Goal: Transaction & Acquisition: Book appointment/travel/reservation

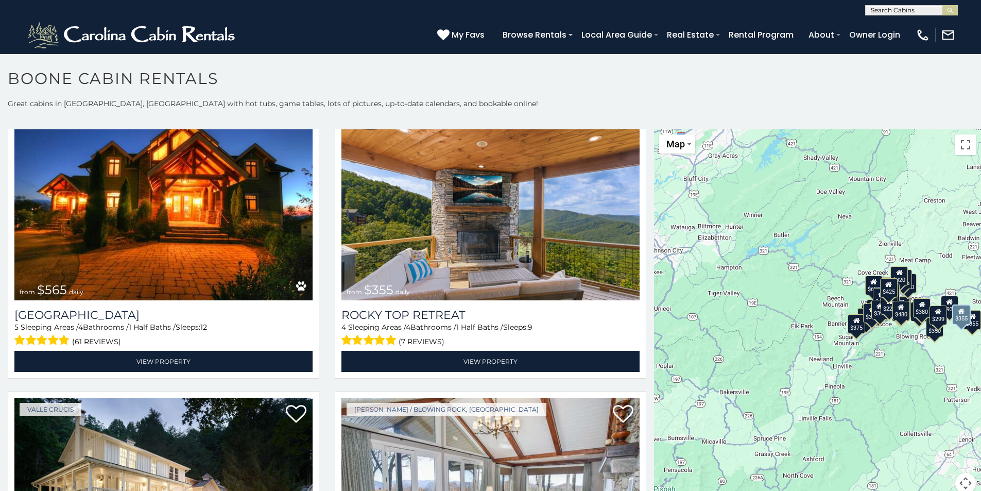
scroll to position [670, 0]
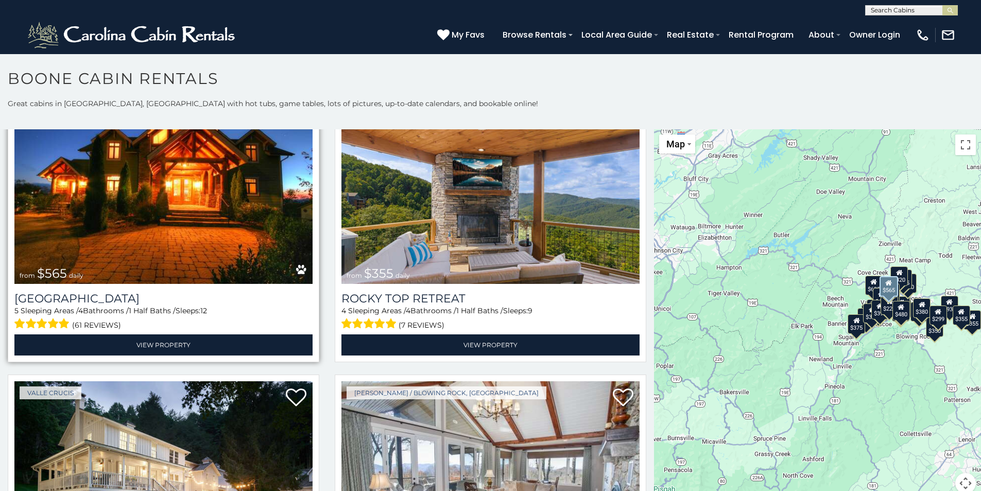
click at [156, 217] on img at bounding box center [163, 184] width 298 height 200
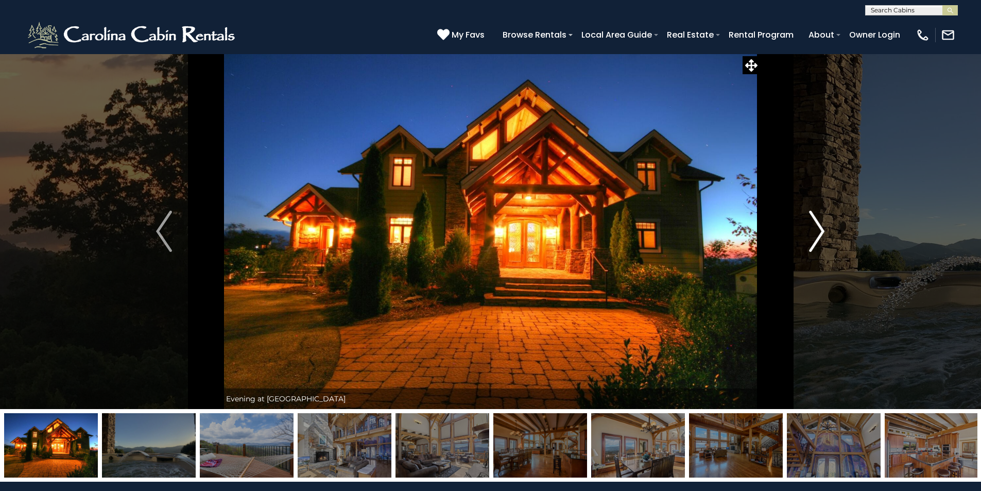
click at [818, 239] on img "Next" at bounding box center [816, 231] width 15 height 41
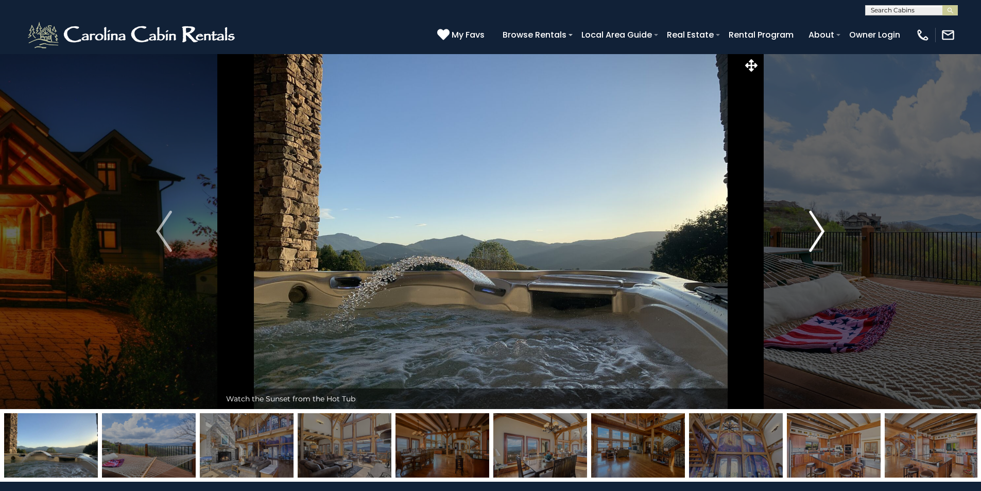
click at [818, 239] on img "Next" at bounding box center [816, 231] width 15 height 41
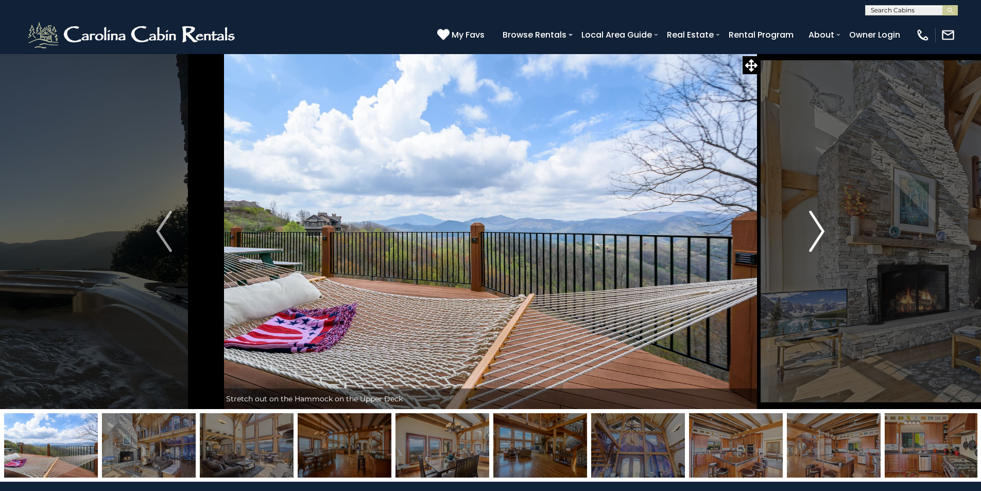
click at [818, 239] on img "Next" at bounding box center [816, 231] width 15 height 41
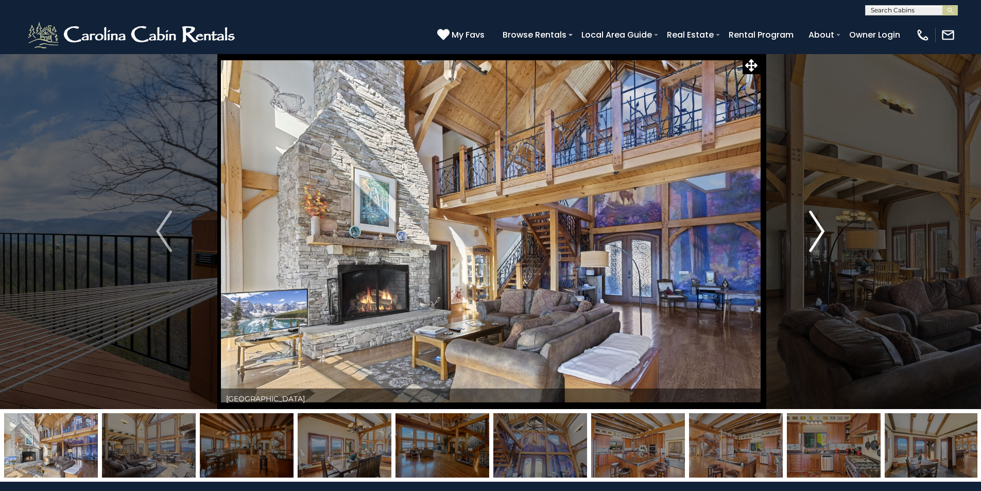
click at [818, 239] on img "Next" at bounding box center [816, 231] width 15 height 41
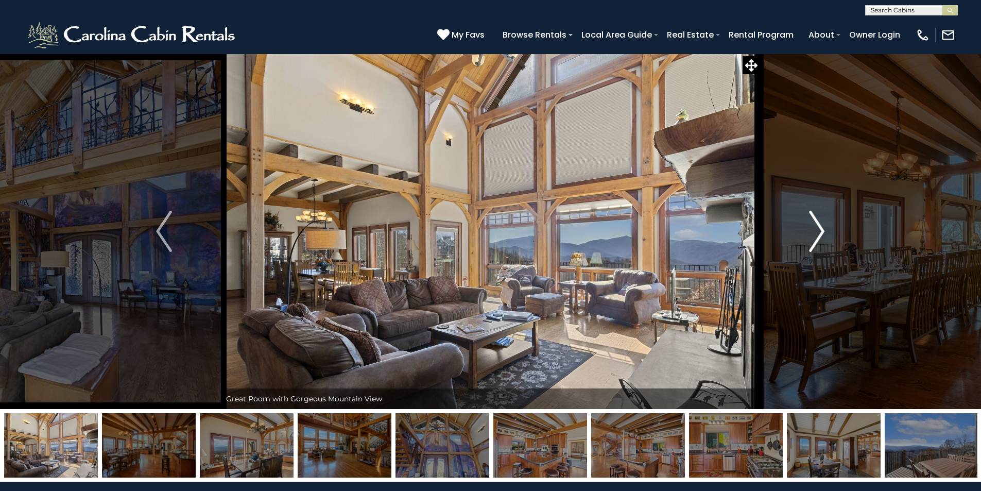
click at [818, 239] on img "Next" at bounding box center [816, 231] width 15 height 41
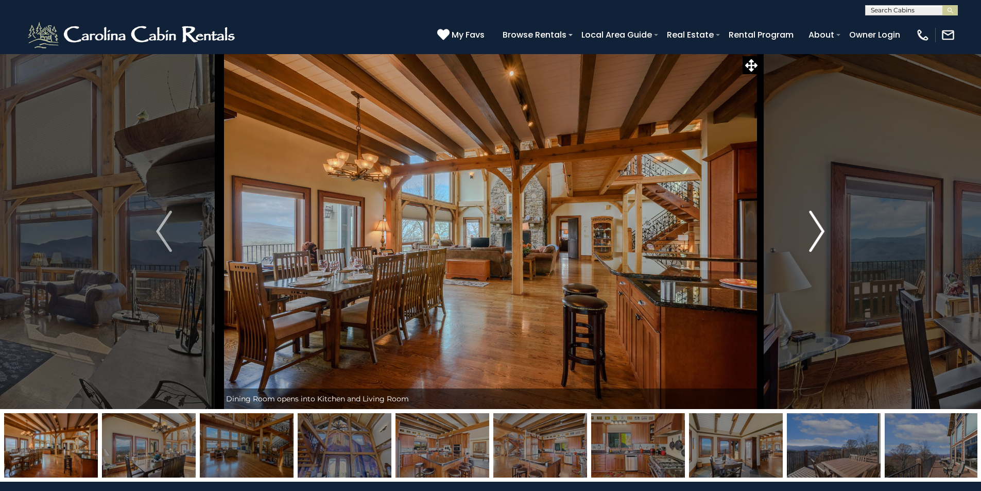
click at [818, 239] on img "Next" at bounding box center [816, 231] width 15 height 41
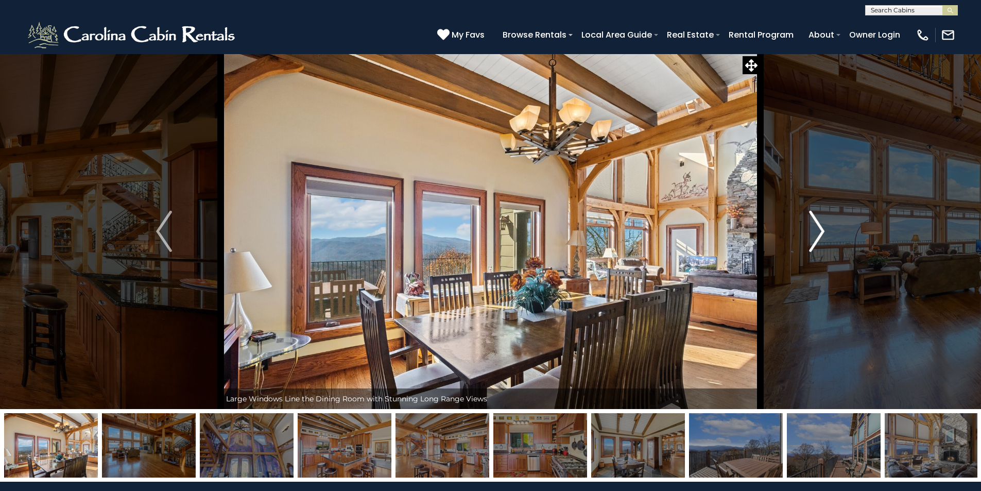
click at [818, 239] on img "Next" at bounding box center [816, 231] width 15 height 41
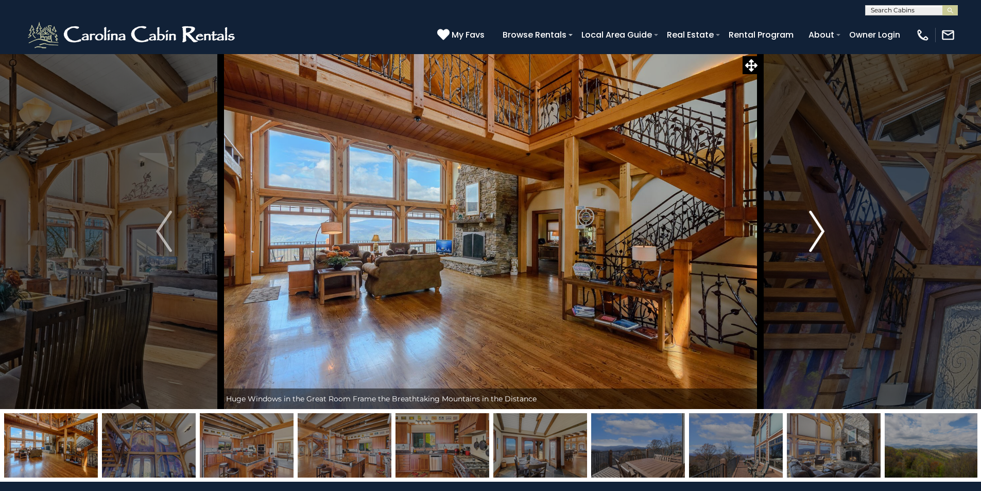
click at [818, 239] on img "Next" at bounding box center [816, 231] width 15 height 41
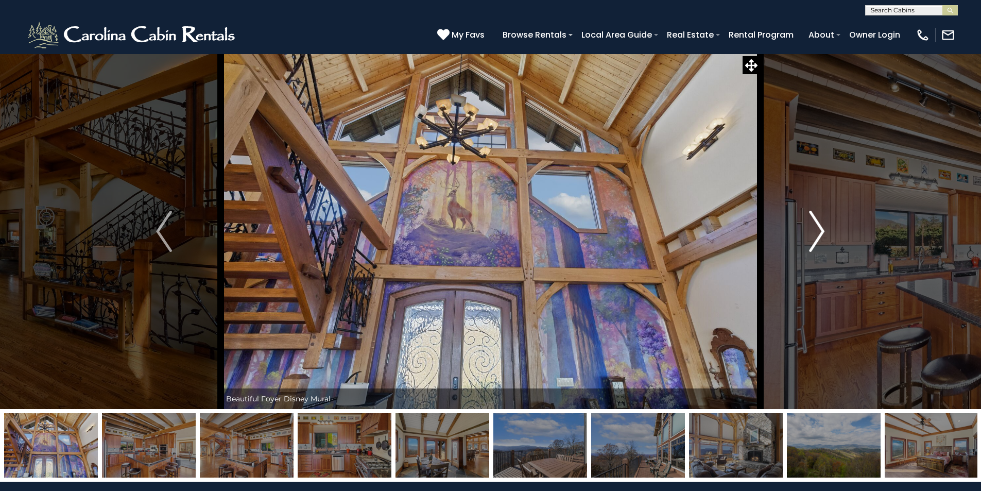
click at [818, 239] on img "Next" at bounding box center [816, 231] width 15 height 41
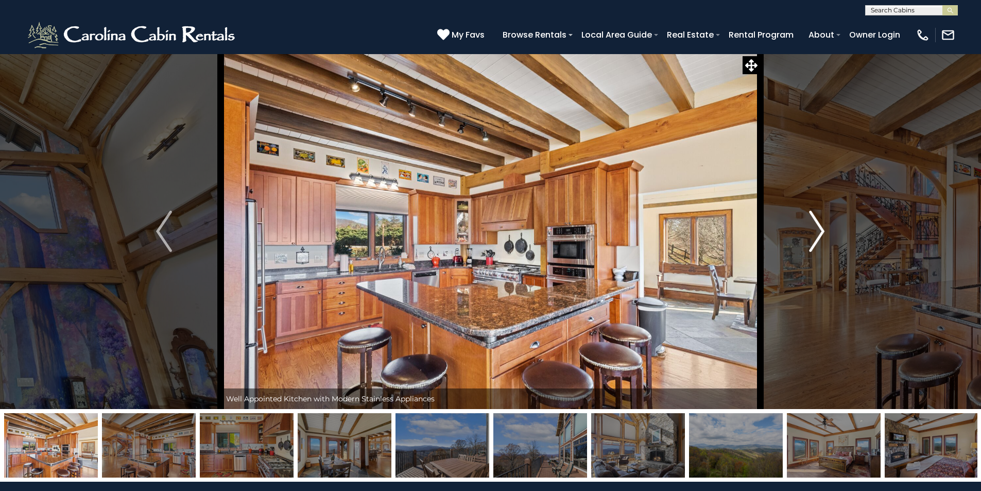
click at [818, 239] on img "Next" at bounding box center [816, 231] width 15 height 41
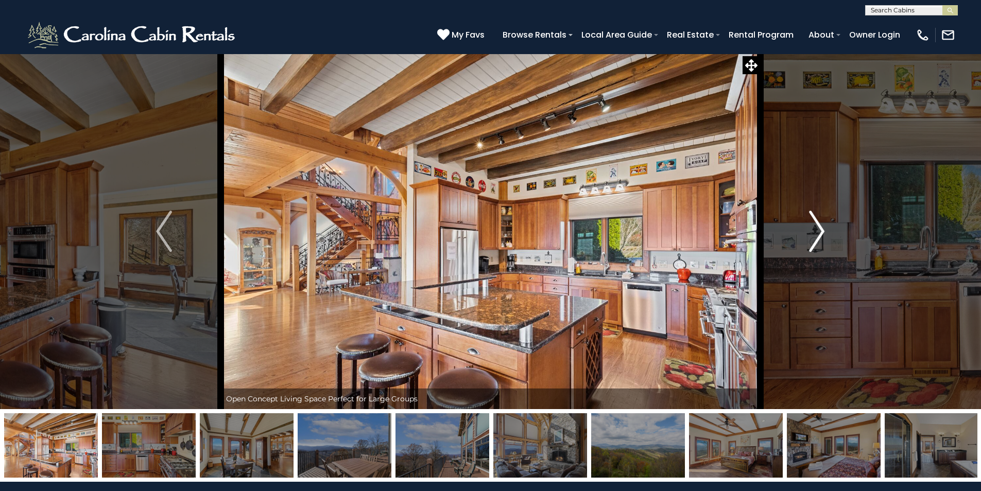
click at [818, 239] on img "Next" at bounding box center [816, 231] width 15 height 41
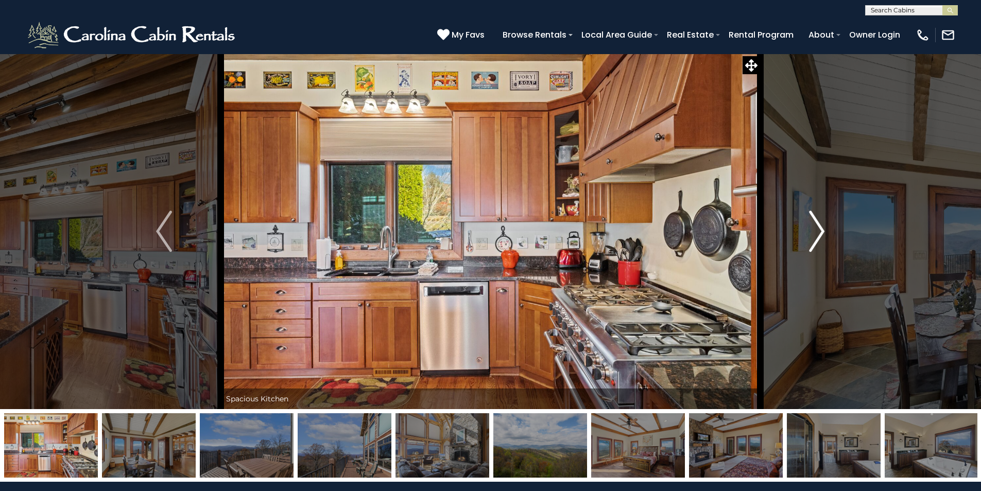
click at [818, 239] on img "Next" at bounding box center [816, 231] width 15 height 41
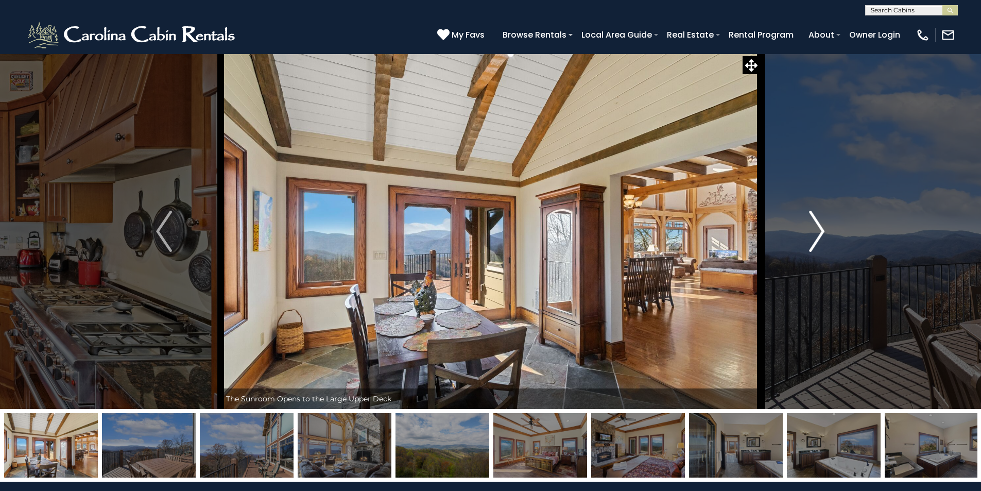
click at [818, 239] on img "Next" at bounding box center [816, 231] width 15 height 41
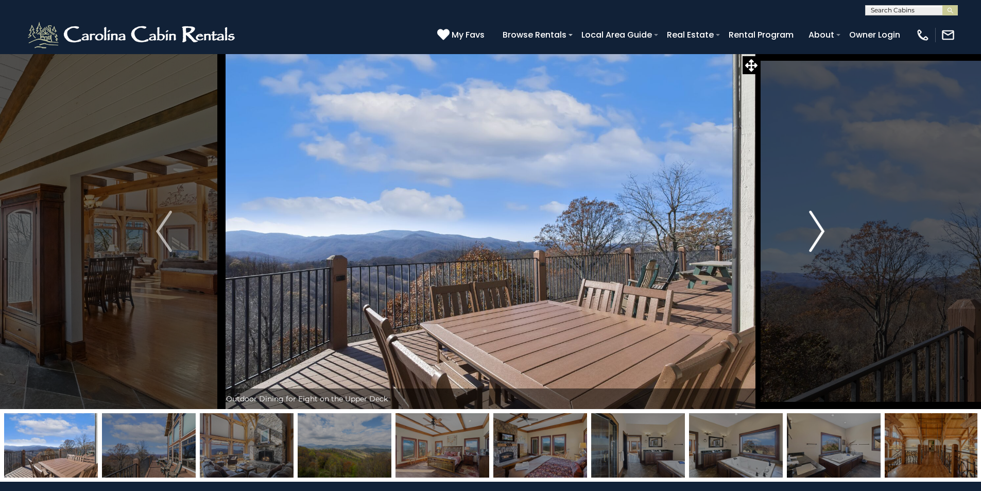
click at [818, 239] on img "Next" at bounding box center [816, 231] width 15 height 41
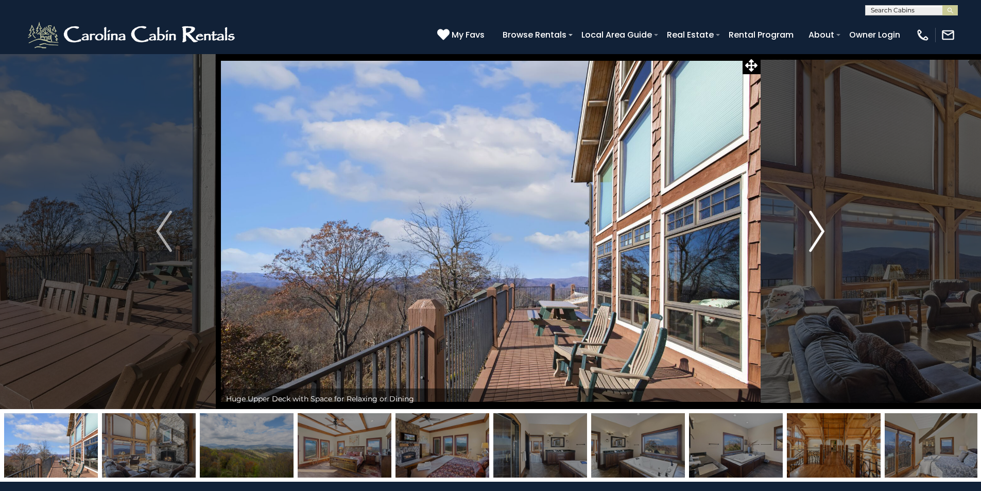
click at [818, 239] on img "Next" at bounding box center [816, 231] width 15 height 41
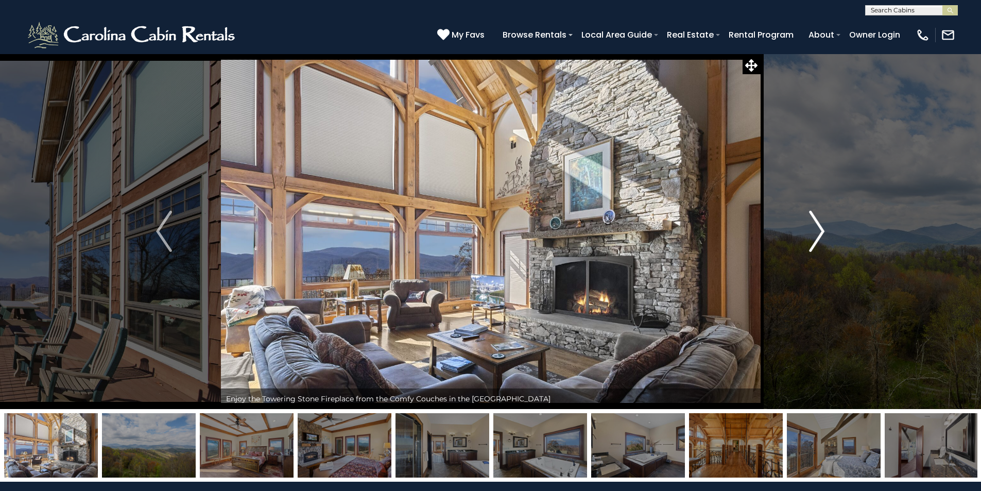
click at [818, 239] on img "Next" at bounding box center [816, 231] width 15 height 41
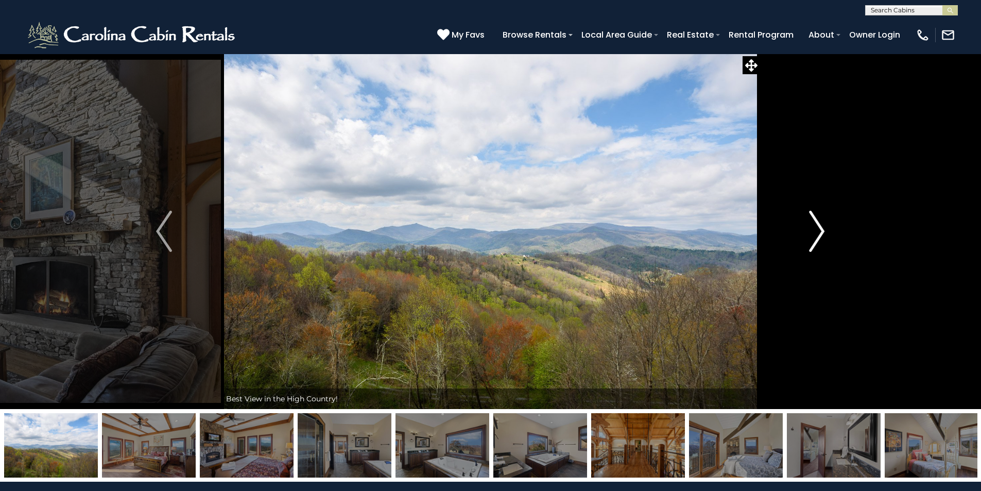
click at [825, 228] on button "Next" at bounding box center [816, 231] width 113 height 355
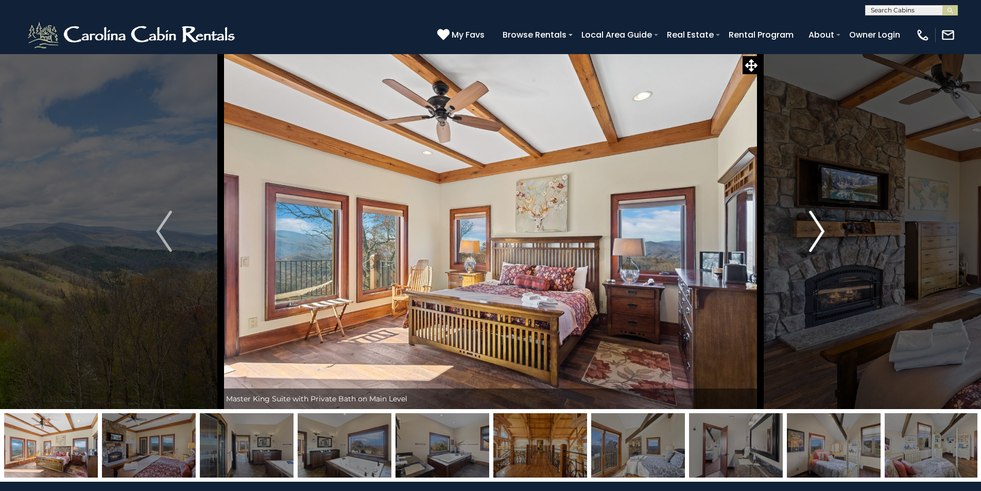
click at [825, 230] on button "Next" at bounding box center [816, 231] width 113 height 355
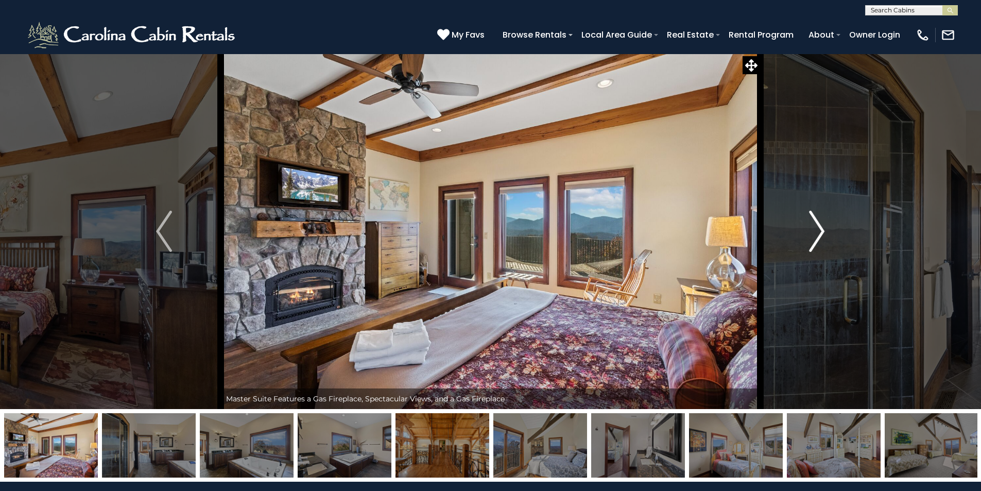
click at [821, 231] on img "Next" at bounding box center [816, 231] width 15 height 41
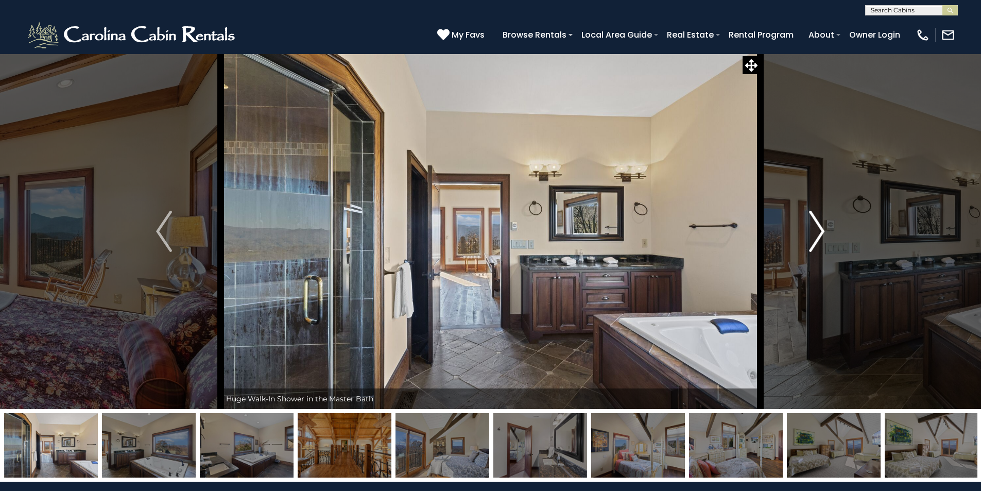
click at [821, 231] on img "Next" at bounding box center [816, 231] width 15 height 41
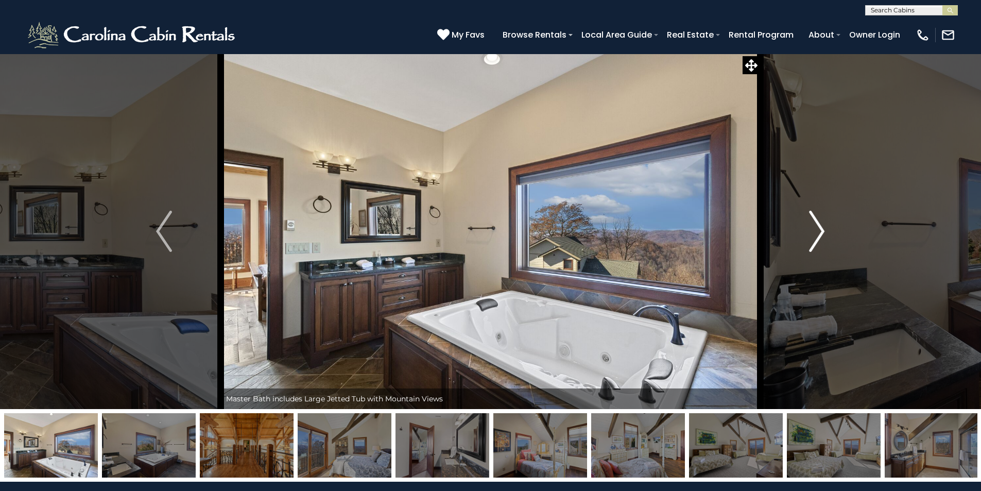
click at [821, 231] on img "Next" at bounding box center [816, 231] width 15 height 41
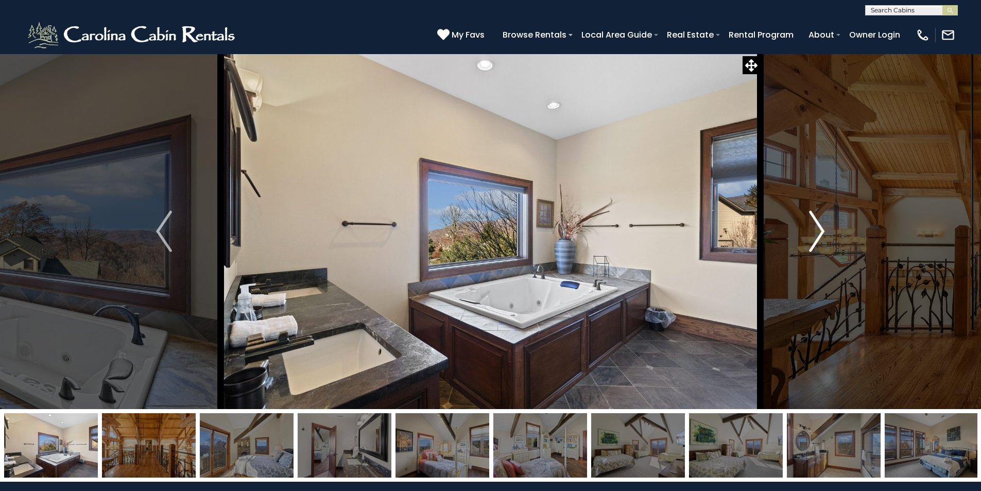
click at [821, 231] on img "Next" at bounding box center [816, 231] width 15 height 41
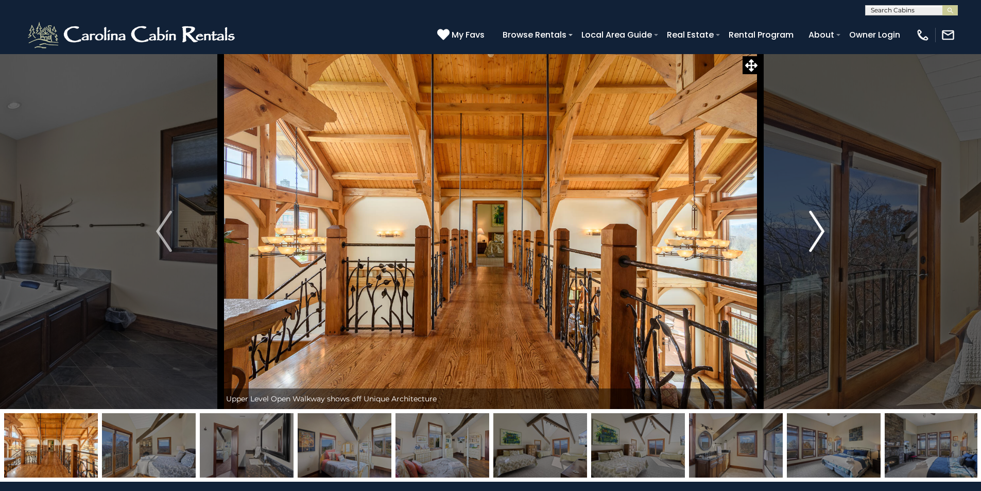
click at [821, 231] on img "Next" at bounding box center [816, 231] width 15 height 41
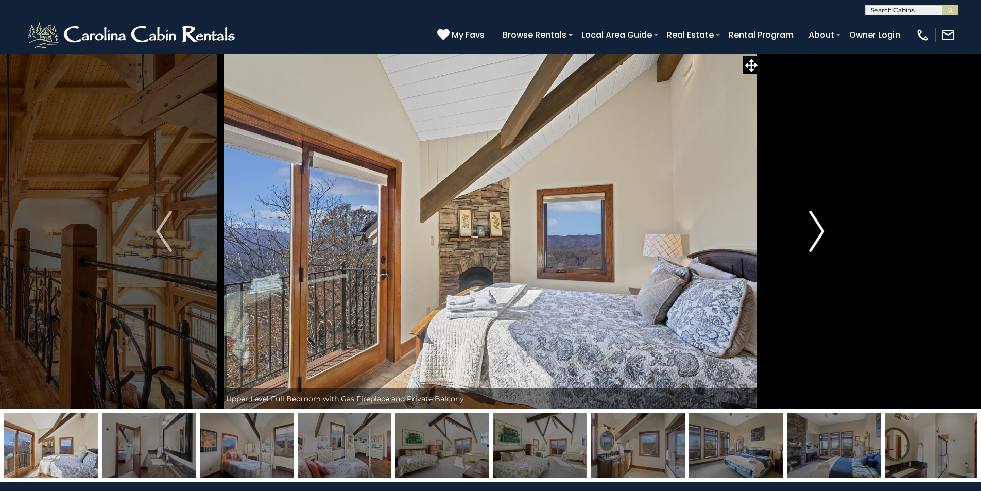
click at [821, 231] on img "Next" at bounding box center [816, 231] width 15 height 41
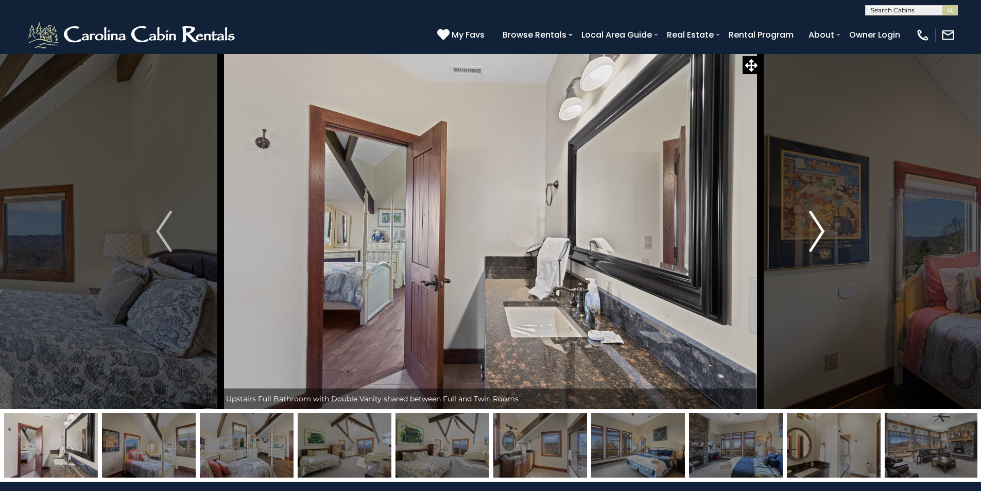
click at [821, 231] on img "Next" at bounding box center [816, 231] width 15 height 41
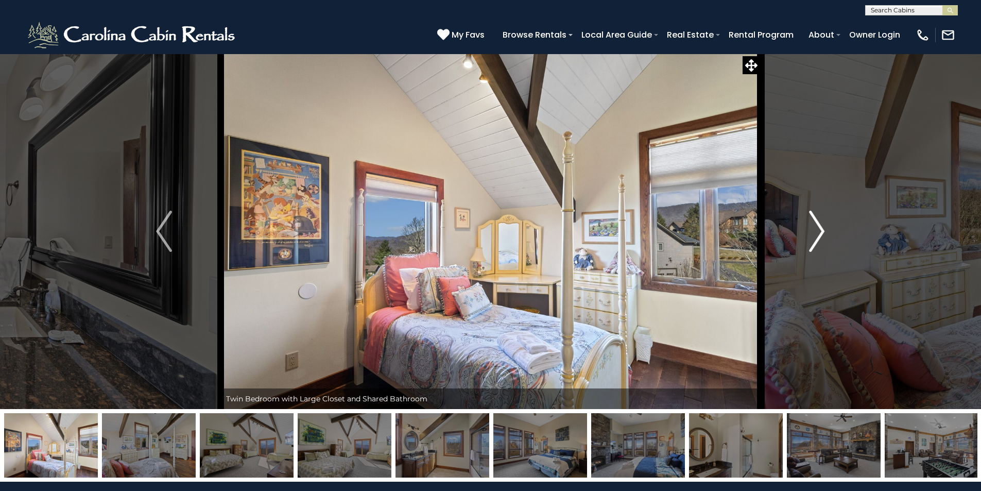
click at [821, 231] on img "Next" at bounding box center [816, 231] width 15 height 41
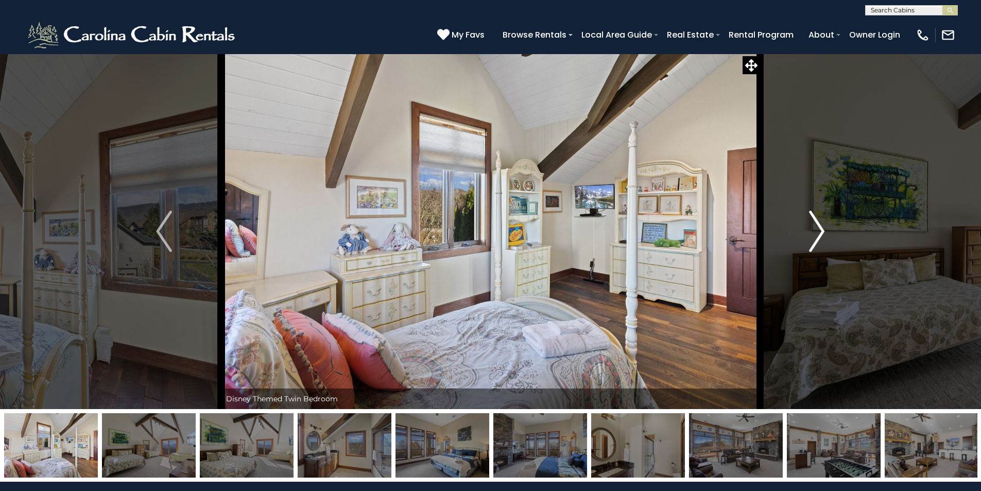
click at [821, 231] on img "Next" at bounding box center [816, 231] width 15 height 41
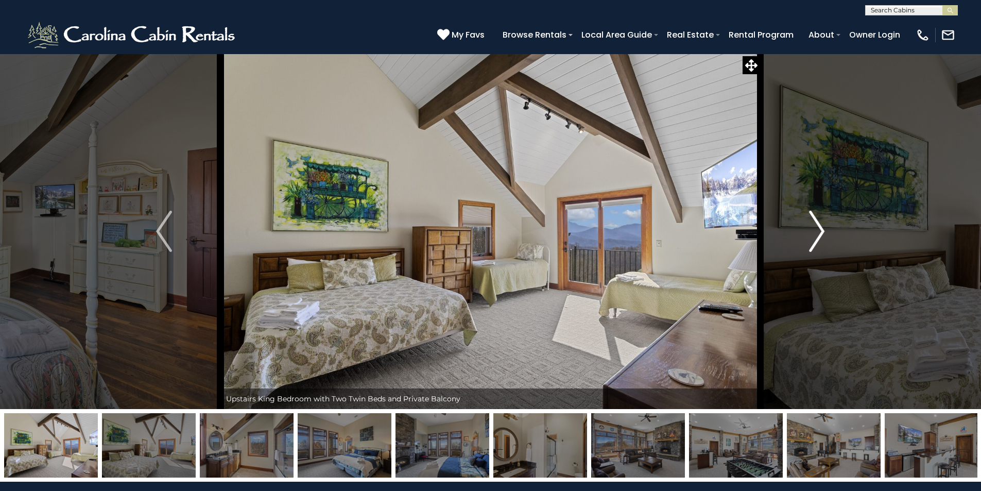
click at [821, 231] on img "Next" at bounding box center [816, 231] width 15 height 41
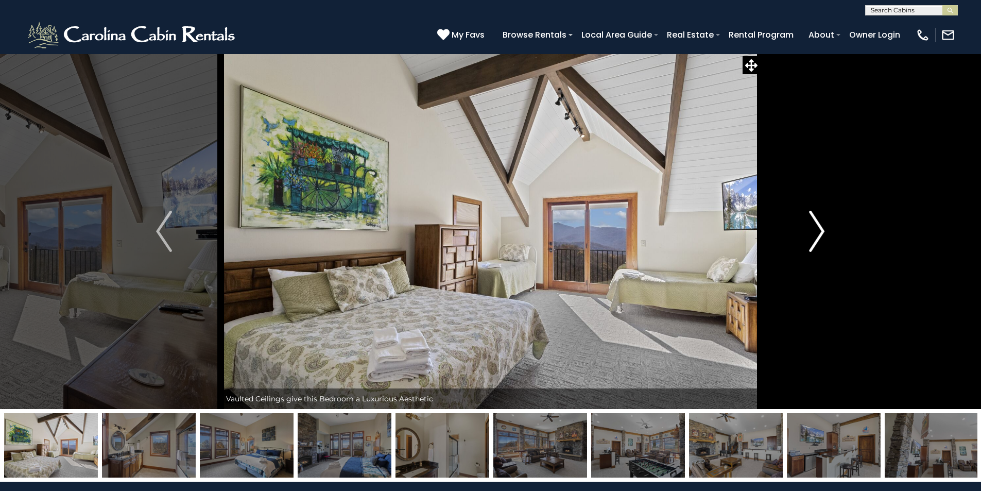
click at [820, 235] on img "Next" at bounding box center [816, 231] width 15 height 41
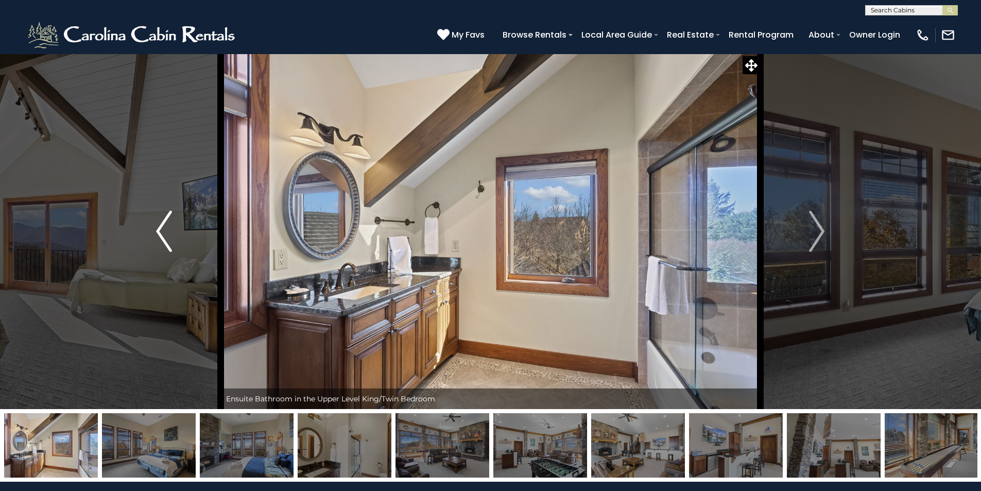
click at [162, 228] on img "Previous" at bounding box center [163, 231] width 15 height 41
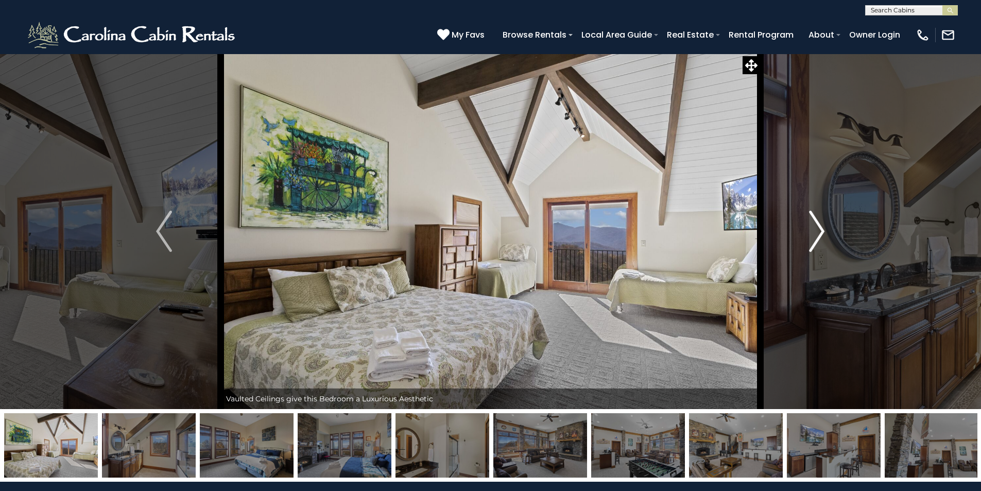
click at [817, 235] on img "Next" at bounding box center [816, 231] width 15 height 41
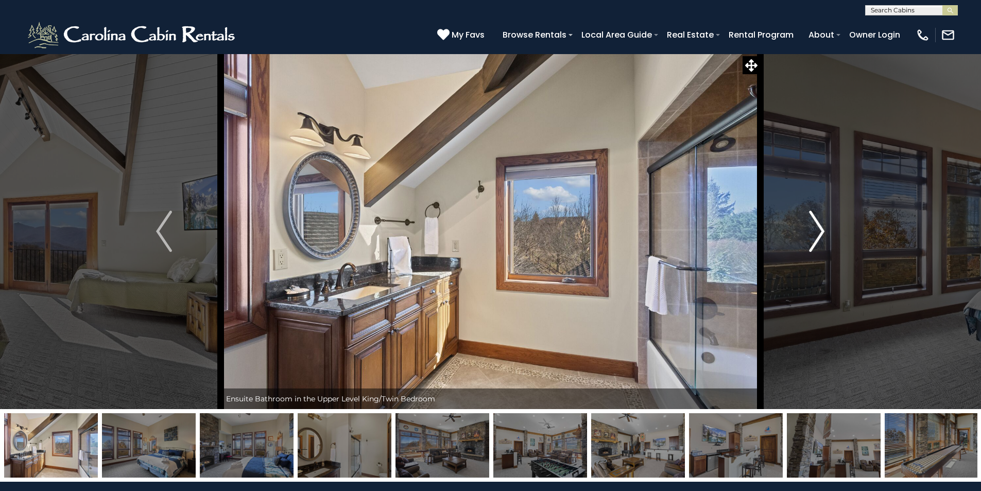
click at [817, 235] on img "Next" at bounding box center [816, 231] width 15 height 41
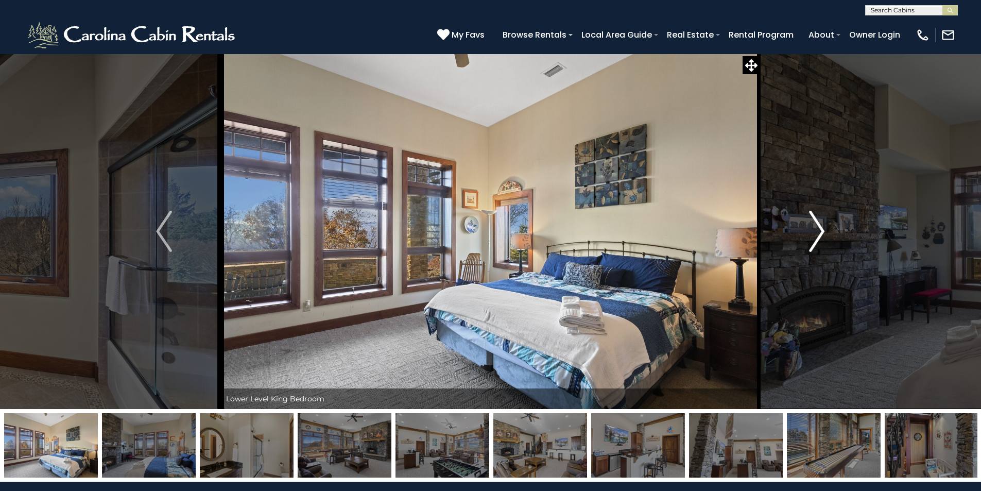
click at [817, 235] on img "Next" at bounding box center [816, 231] width 15 height 41
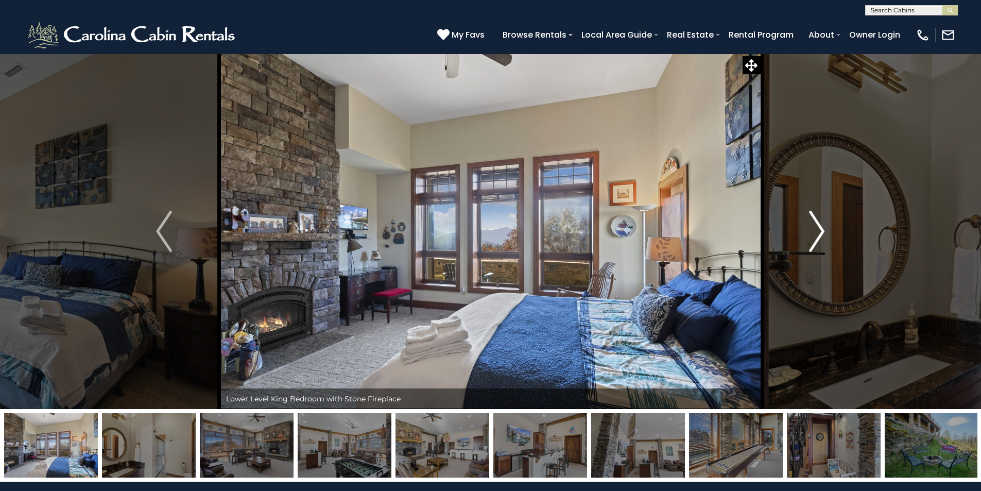
click at [817, 235] on img "Next" at bounding box center [816, 231] width 15 height 41
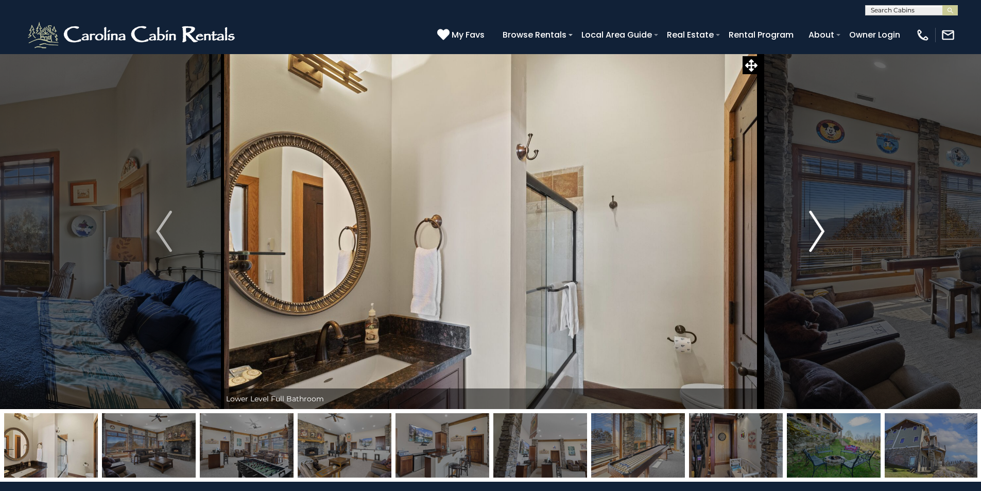
click at [817, 235] on img "Next" at bounding box center [816, 231] width 15 height 41
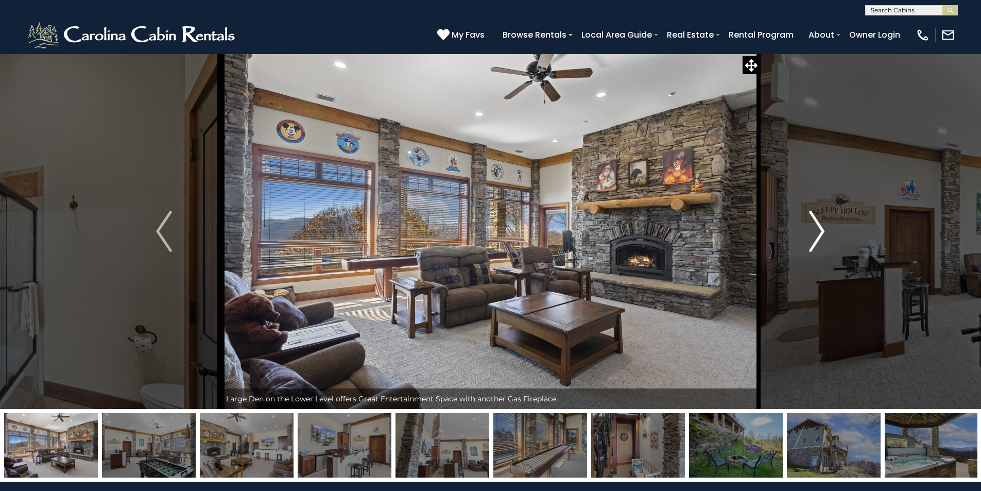
click at [817, 235] on img "Next" at bounding box center [816, 231] width 15 height 41
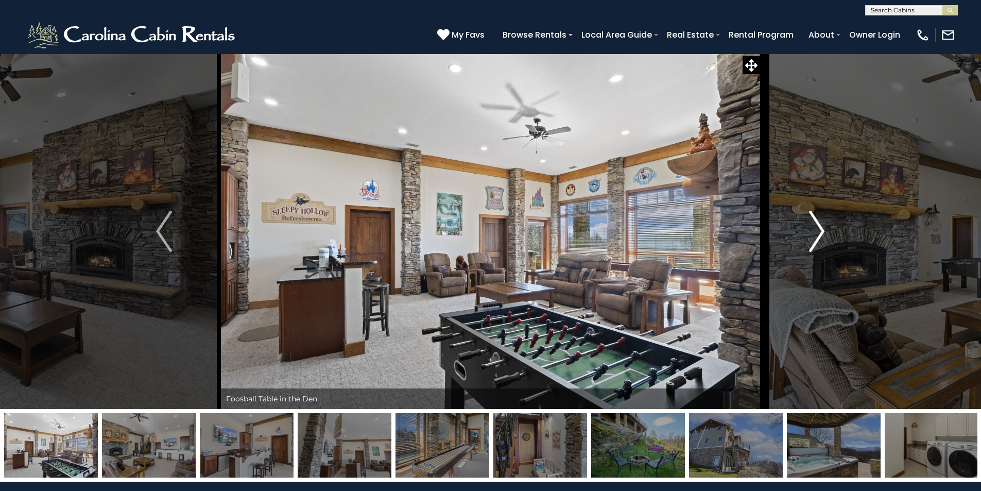
click at [817, 235] on img "Next" at bounding box center [816, 231] width 15 height 41
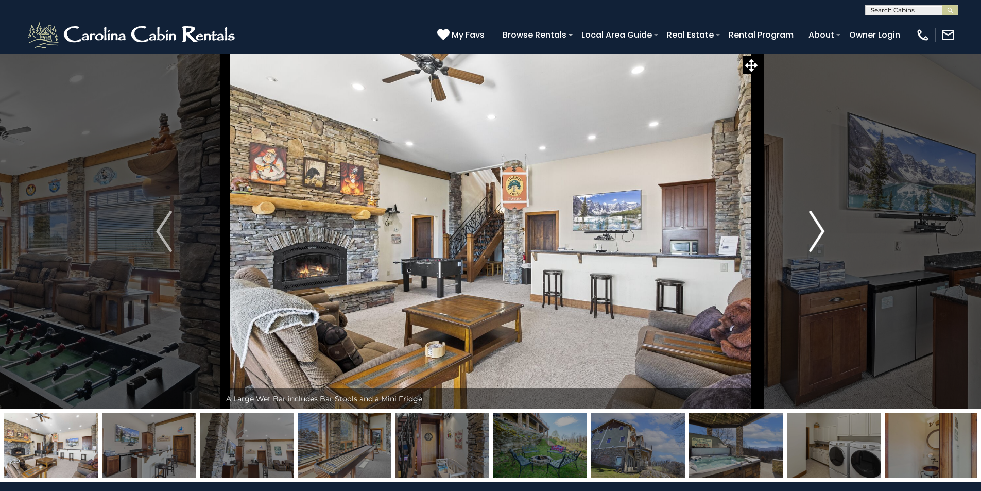
click at [817, 235] on img "Next" at bounding box center [816, 231] width 15 height 41
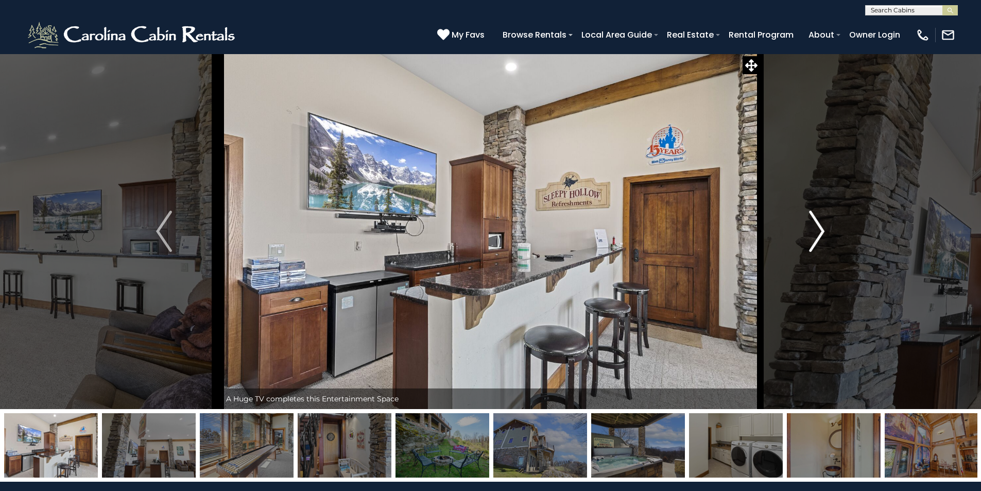
click at [817, 235] on img "Next" at bounding box center [816, 231] width 15 height 41
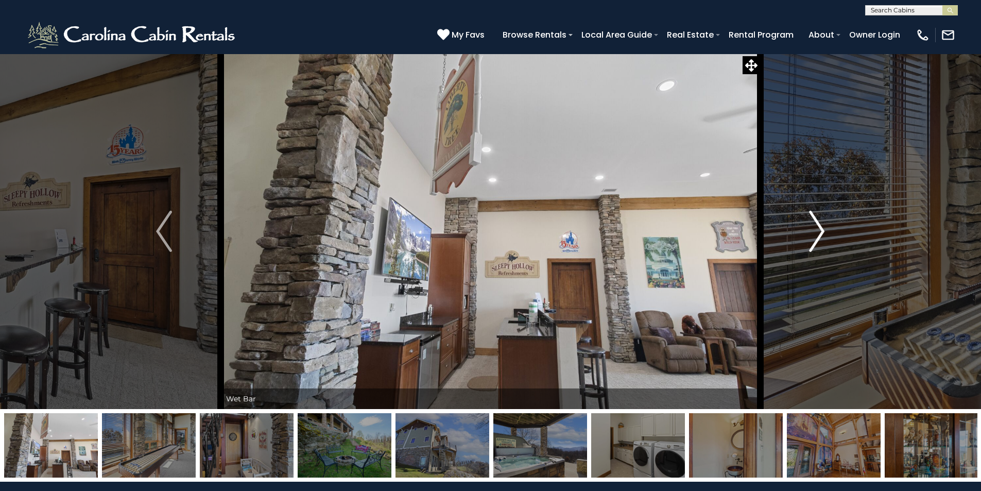
click at [817, 235] on img "Next" at bounding box center [816, 231] width 15 height 41
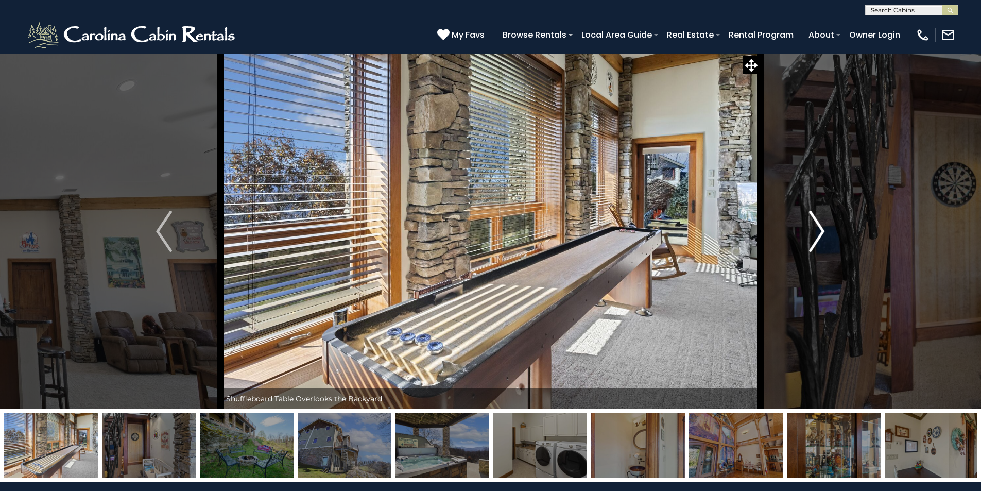
click at [817, 235] on img "Next" at bounding box center [816, 231] width 15 height 41
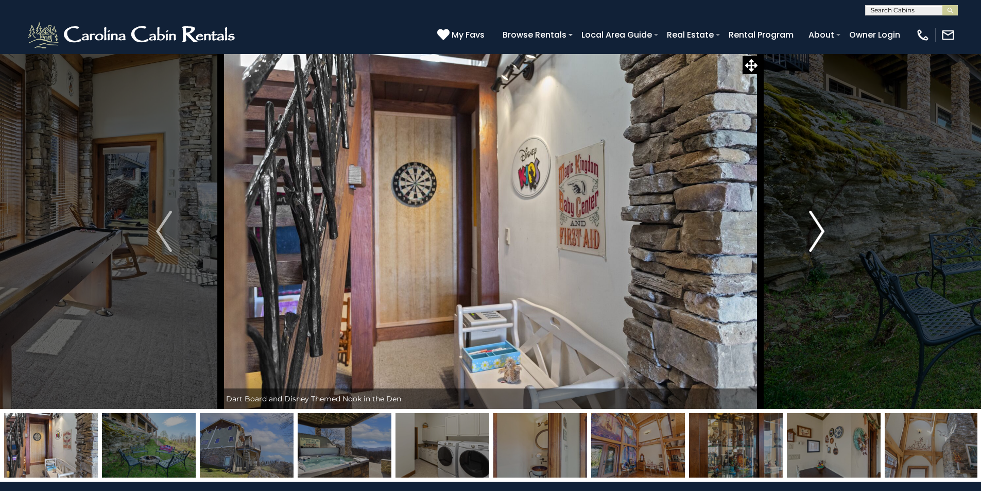
click at [817, 235] on img "Next" at bounding box center [816, 231] width 15 height 41
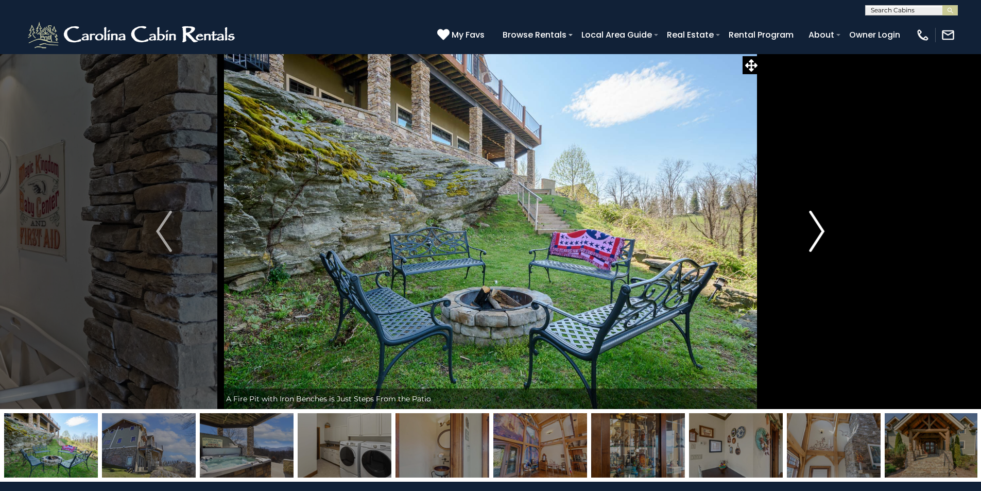
click at [817, 235] on img "Next" at bounding box center [816, 231] width 15 height 41
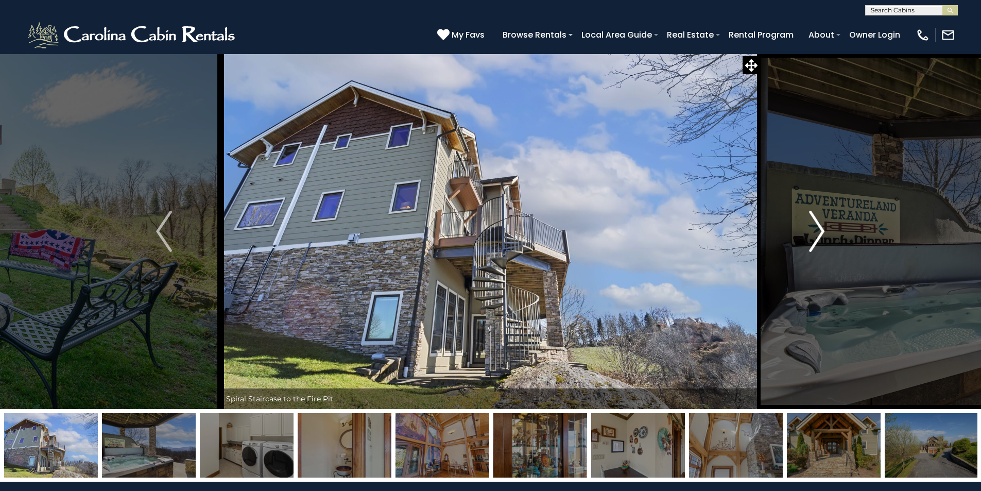
click at [817, 235] on img "Next" at bounding box center [816, 231] width 15 height 41
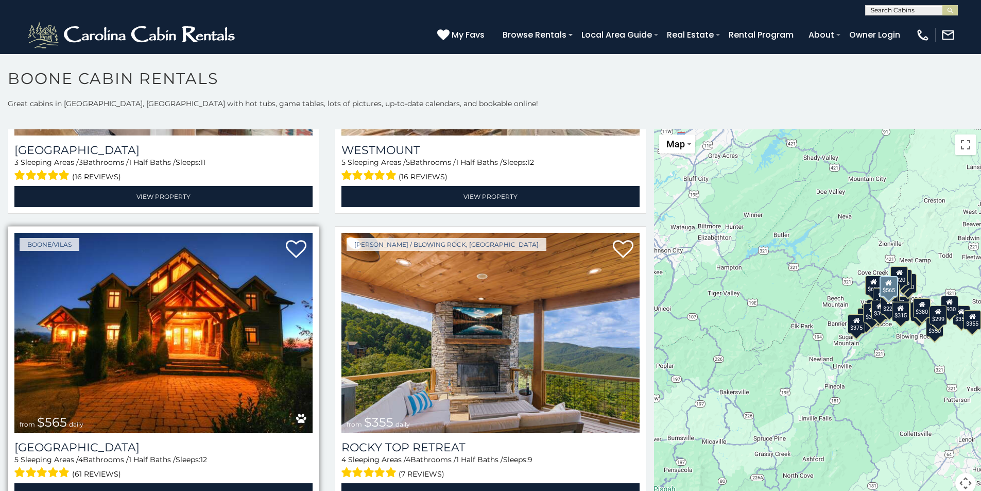
scroll to position [618, 0]
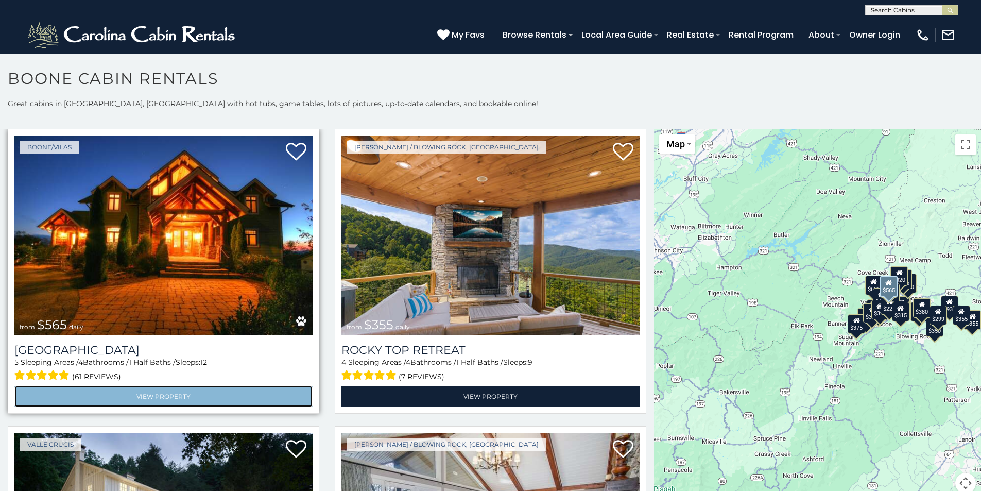
click at [191, 386] on link "View Property" at bounding box center [163, 396] width 298 height 21
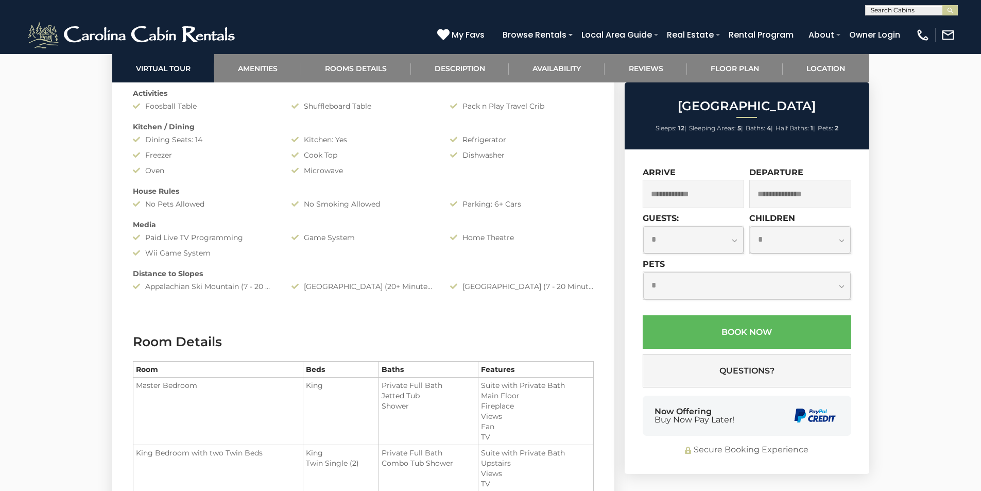
scroll to position [1030, 0]
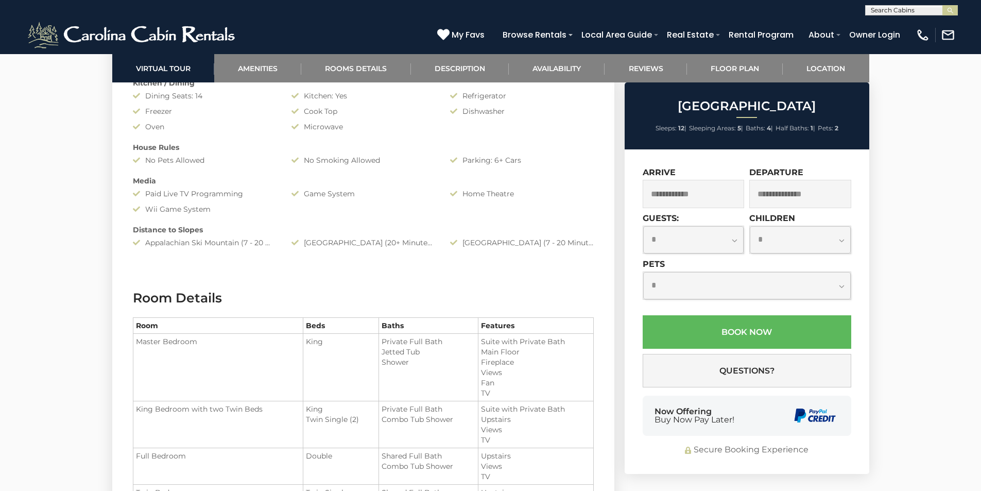
click at [727, 192] on input "text" at bounding box center [694, 194] width 102 height 28
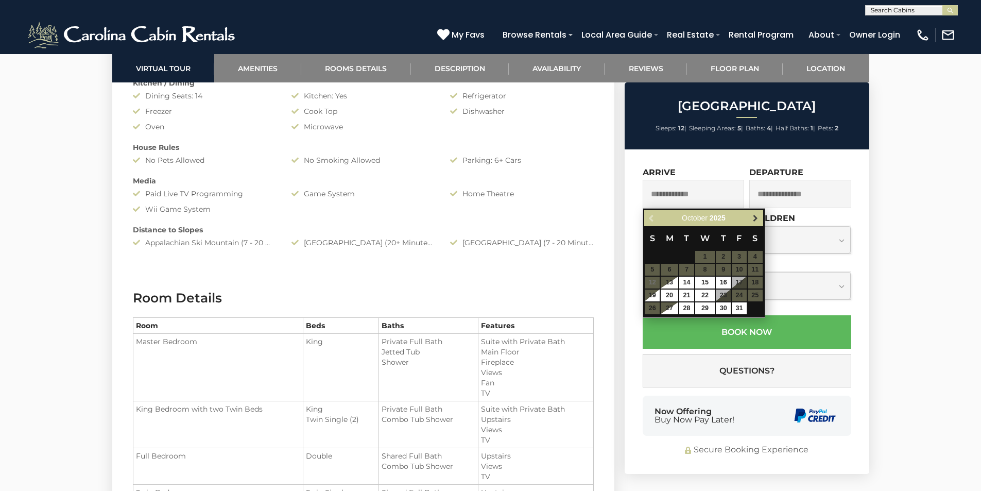
click at [756, 216] on span "Next" at bounding box center [755, 218] width 8 height 8
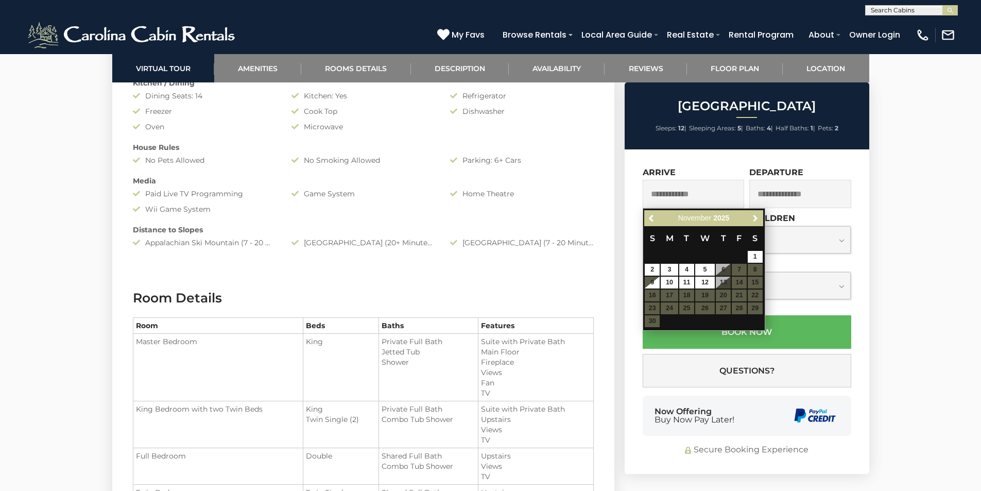
click at [756, 216] on span "Next" at bounding box center [755, 218] width 8 height 8
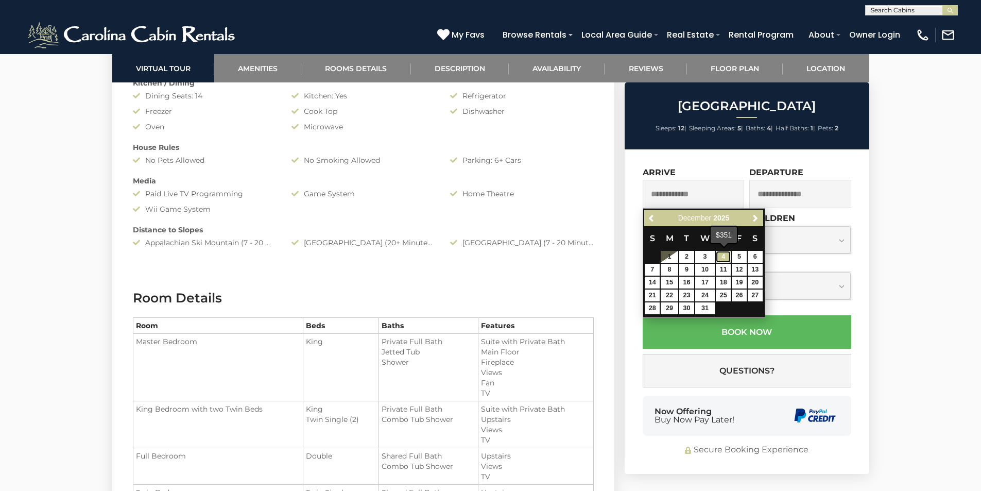
click at [723, 259] on link "4" at bounding box center [723, 257] width 15 height 12
type input "**********"
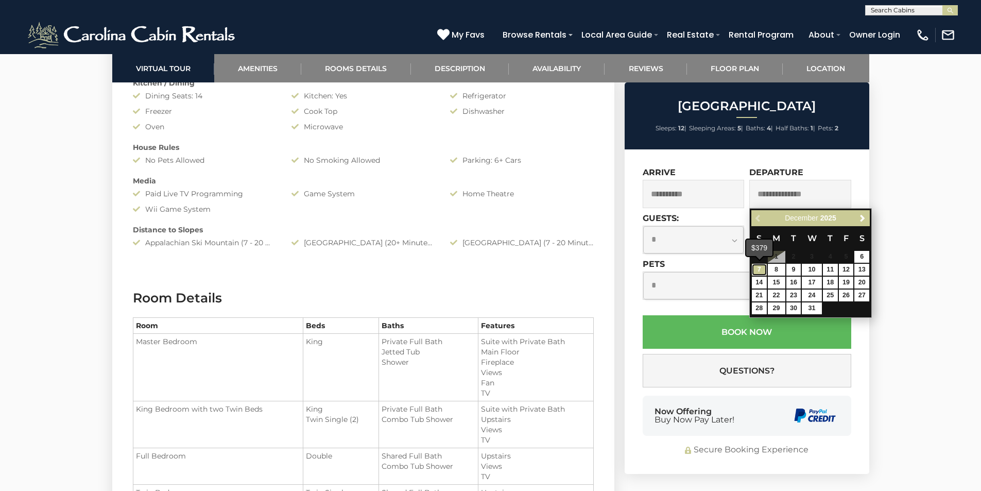
click at [759, 268] on link "7" at bounding box center [759, 270] width 15 height 12
type input "**********"
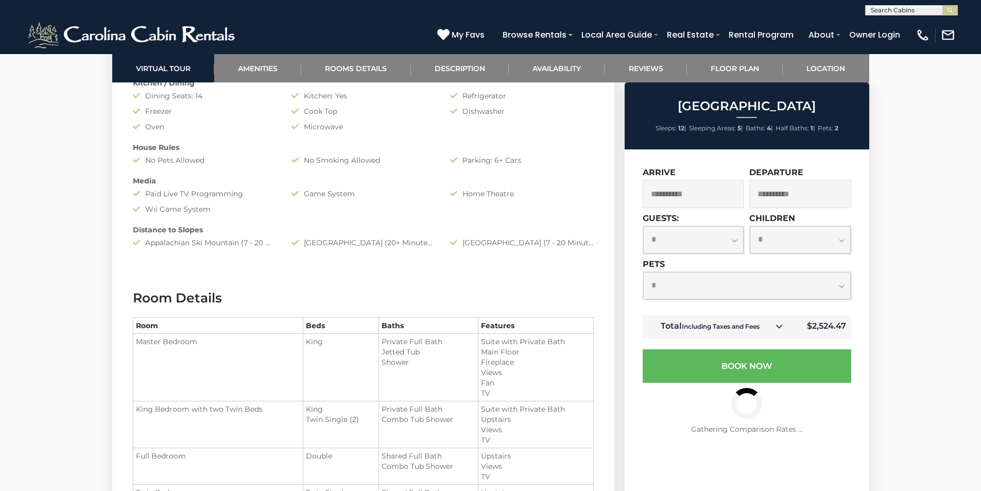
click at [733, 240] on select "**********" at bounding box center [693, 239] width 101 height 27
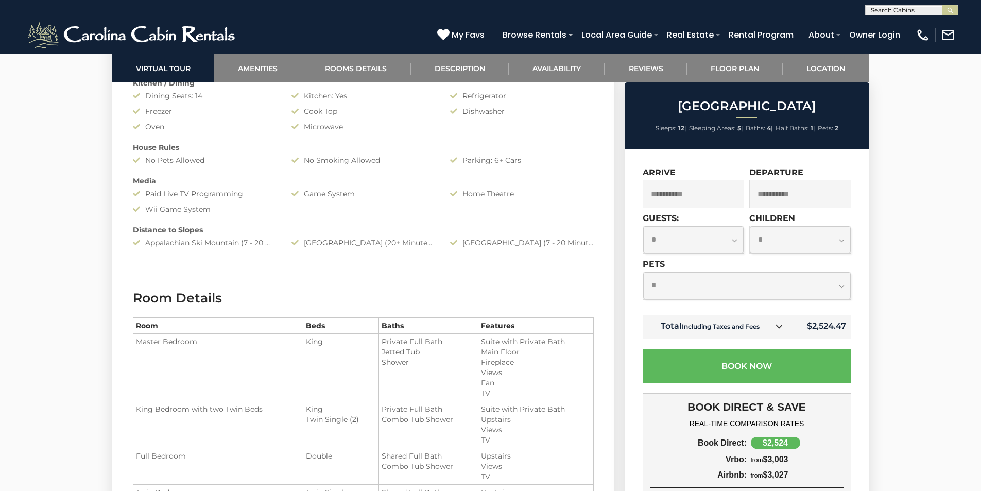
select select "*"
click at [643, 226] on select "**********" at bounding box center [693, 239] width 101 height 27
click at [839, 237] on select "**********" at bounding box center [800, 239] width 101 height 27
select select "*"
click at [750, 226] on select "**********" at bounding box center [800, 239] width 101 height 27
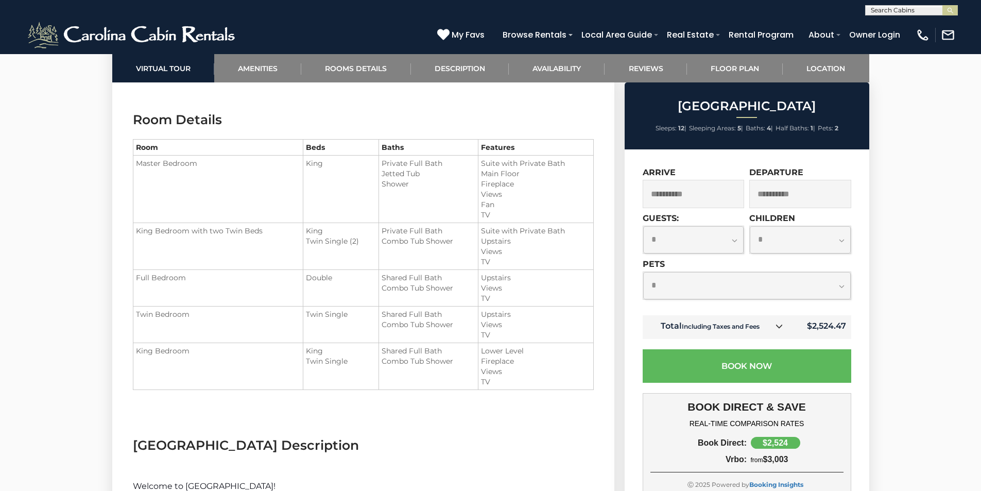
scroll to position [1236, 0]
